Goal: Task Accomplishment & Management: Use online tool/utility

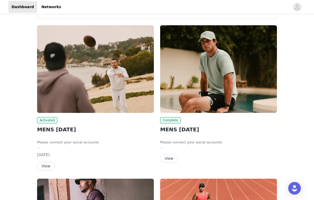
scroll to position [21, 0]
click at [46, 166] on button "View" at bounding box center [46, 166] width 18 height 8
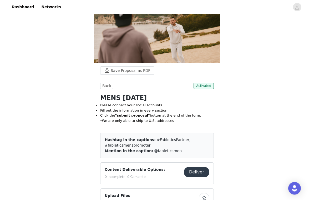
scroll to position [26, 0]
click at [193, 172] on button "Deliver" at bounding box center [197, 172] width 26 height 11
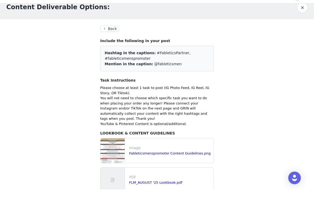
scroll to position [8, 0]
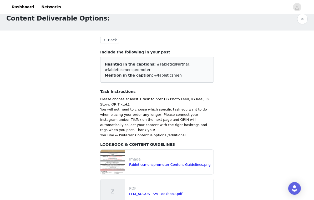
click at [112, 42] on button "Back" at bounding box center [109, 40] width 19 height 6
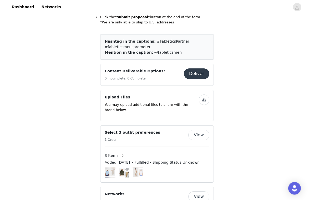
scroll to position [124, 0]
click at [188, 72] on button "Deliver" at bounding box center [197, 73] width 26 height 11
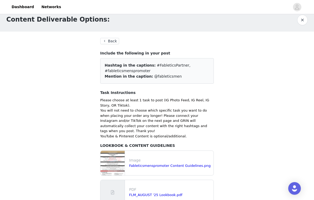
scroll to position [8, 0]
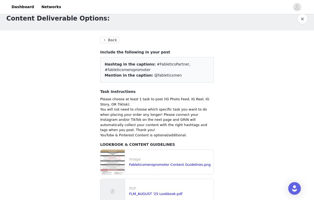
drag, startPoint x: 149, startPoint y: 64, endPoint x: 161, endPoint y: 71, distance: 13.8
click at [161, 71] on div "Hashtag in the captions: #FableticsPartner, #fableticsmenspromoter" at bounding box center [157, 67] width 105 height 11
copy div "#FableticsPartner, #fableticsmenspromoter"
click at [110, 40] on button "Back" at bounding box center [109, 40] width 19 height 6
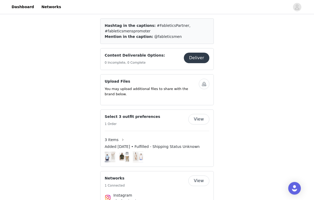
scroll to position [144, 0]
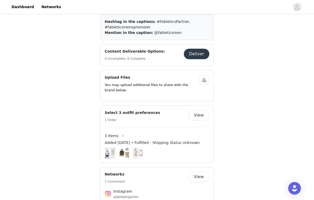
click at [172, 86] on p "You may upload additional files to share with the brand below." at bounding box center [152, 88] width 94 height 10
click at [204, 80] on button "button" at bounding box center [204, 80] width 11 height 11
click at [181, 84] on p "You may upload additional files to share with the brand below." at bounding box center [152, 87] width 94 height 10
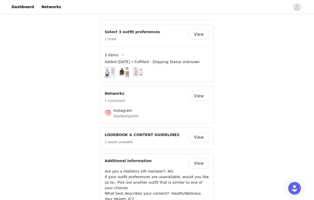
scroll to position [225, 0]
click at [199, 96] on button "View" at bounding box center [198, 96] width 21 height 11
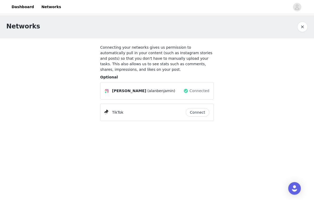
click at [146, 90] on span "[PERSON_NAME]" at bounding box center [129, 91] width 34 height 6
click at [303, 27] on button "button" at bounding box center [302, 27] width 11 height 11
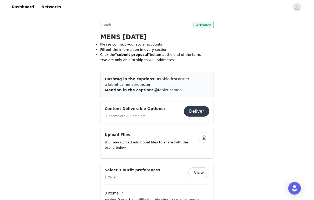
scroll to position [87, 0]
